Goal: Ask a question

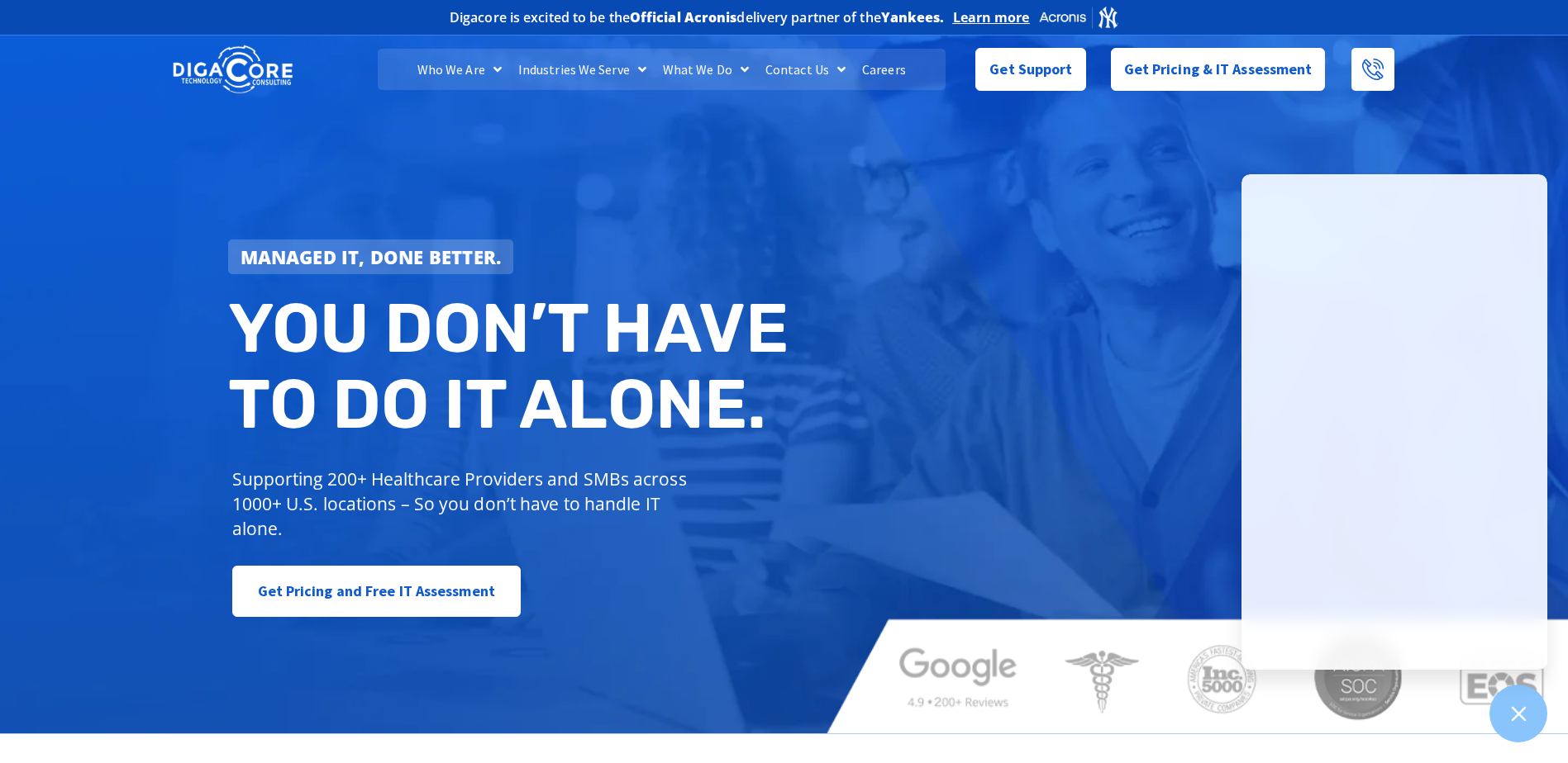
drag, startPoint x: 904, startPoint y: 459, endPoint x: 906, endPoint y: 424, distance: 35.1
click at [906, 448] on div "Managed IT, done better. You don’t have to do IT alone. Supporting 200+ Healthc…" at bounding box center [784, 382] width 1568 height 702
click at [1019, 67] on span "Get Support" at bounding box center [1030, 62] width 83 height 33
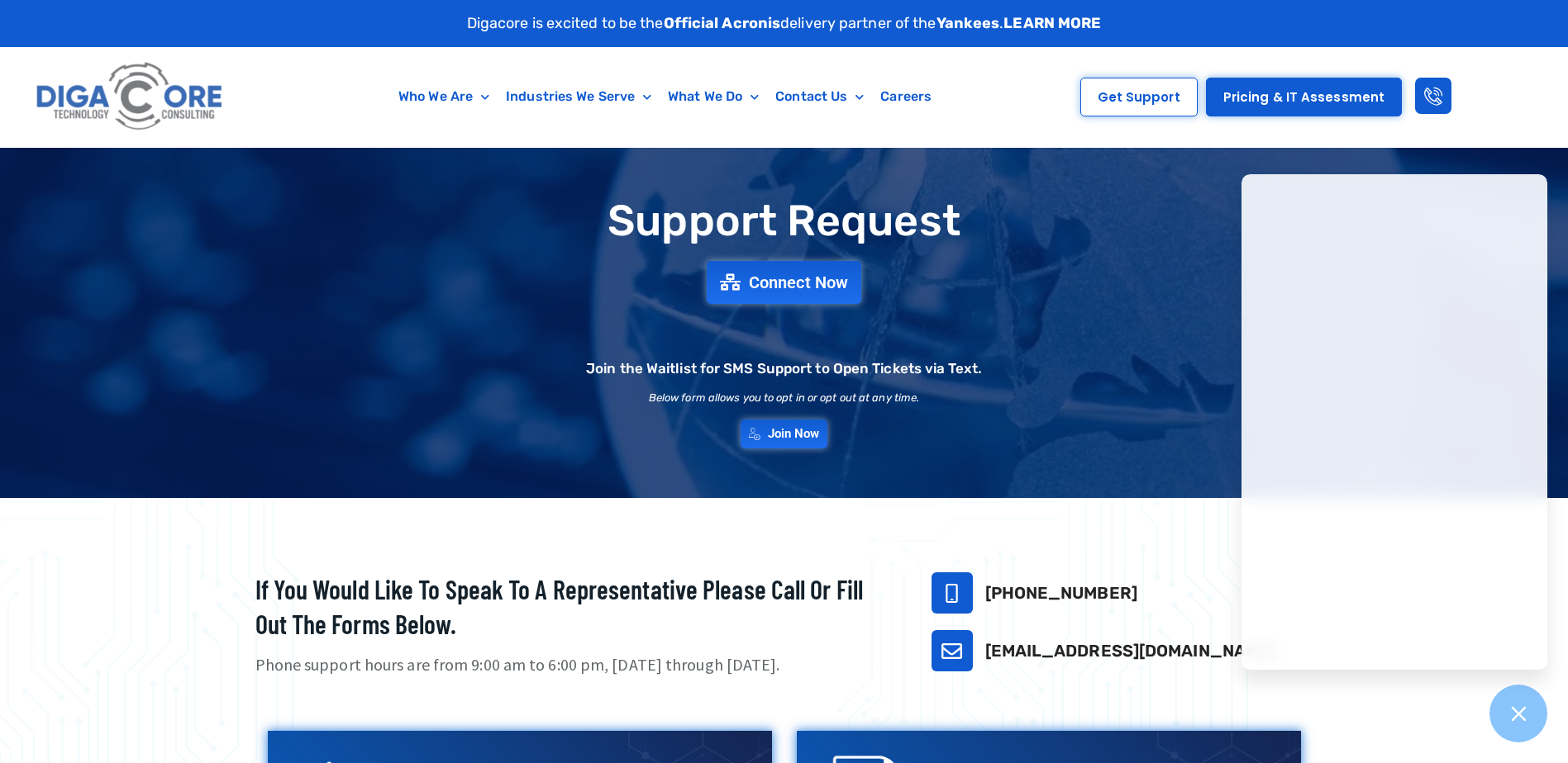
click at [894, 128] on div "Who We Are About Us Our Leadership Testimonials Blog Industries We Serve Health…" at bounding box center [634, 96] width 775 height 100
click at [794, 288] on span "Connect Now" at bounding box center [799, 282] width 109 height 18
